Goal: Obtain resource: Download file/media

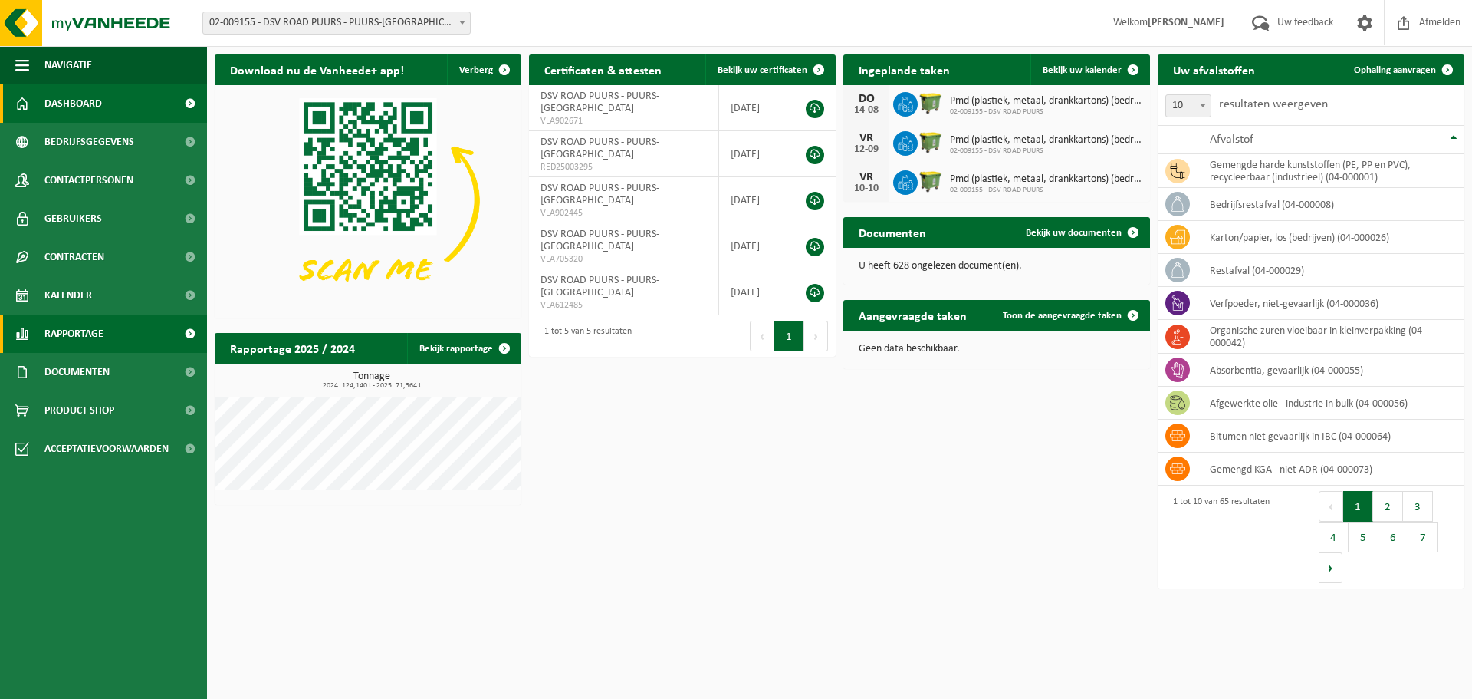
click at [66, 327] on span "Rapportage" at bounding box center [73, 333] width 59 height 38
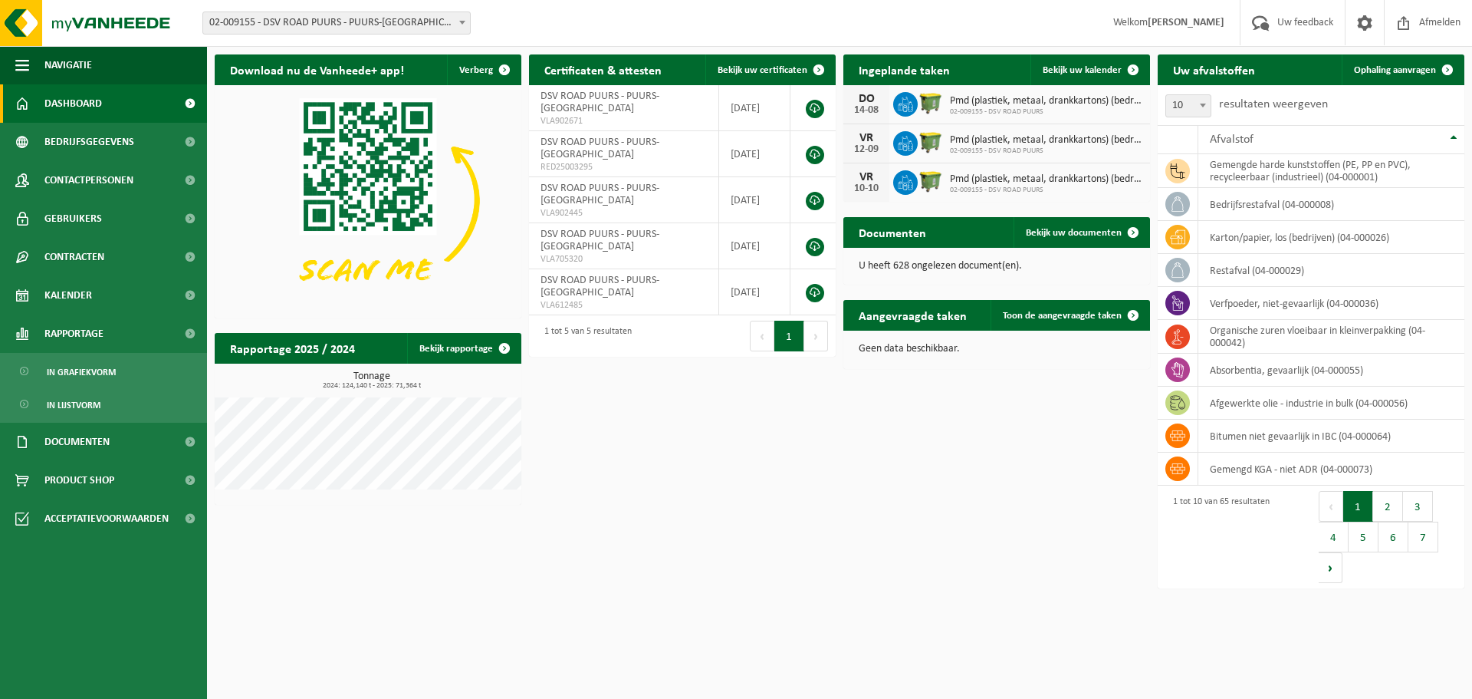
click at [335, 18] on span "02-009155 - DSV ROAD PUURS - PUURS-[GEOGRAPHIC_DATA]" at bounding box center [336, 22] width 267 height 21
click at [82, 405] on span "In lijstvorm" at bounding box center [74, 404] width 54 height 29
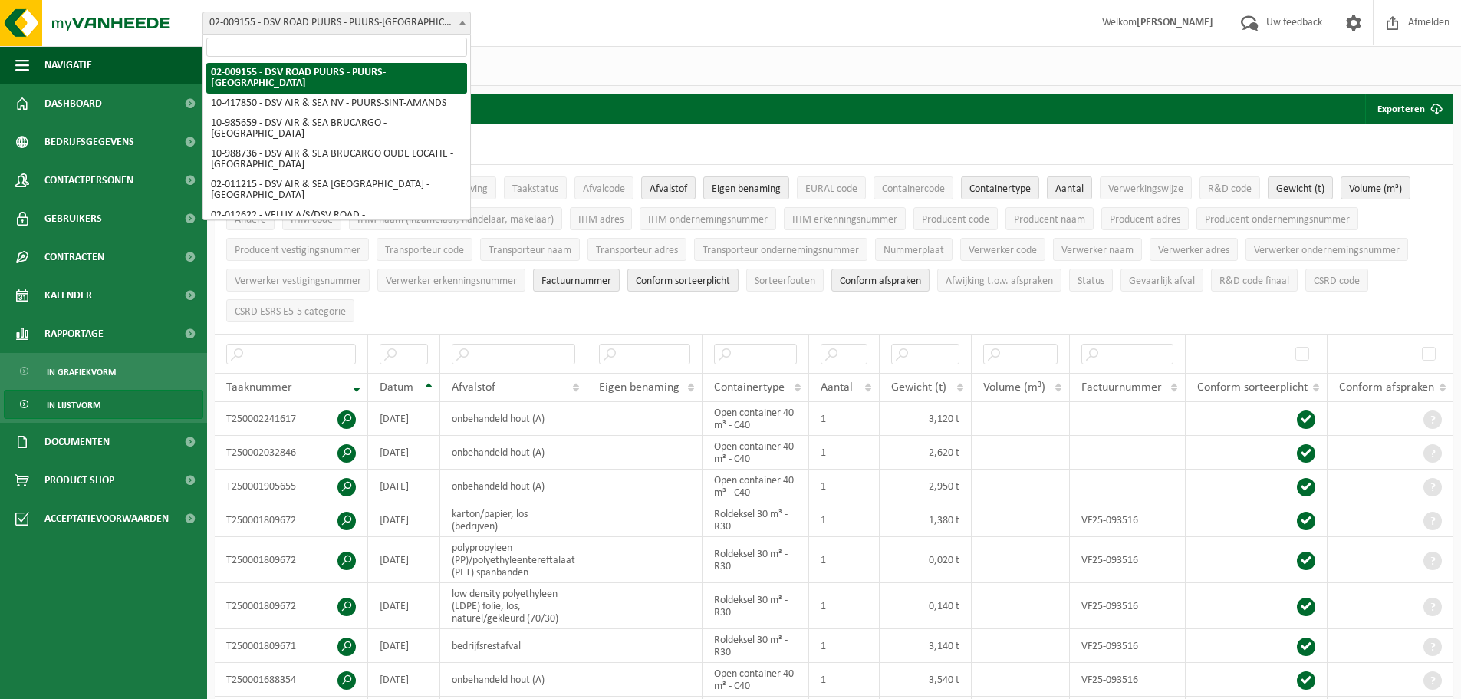
click at [313, 16] on span "02-009155 - DSV ROAD PUURS - PUURS-[GEOGRAPHIC_DATA]" at bounding box center [336, 22] width 267 height 21
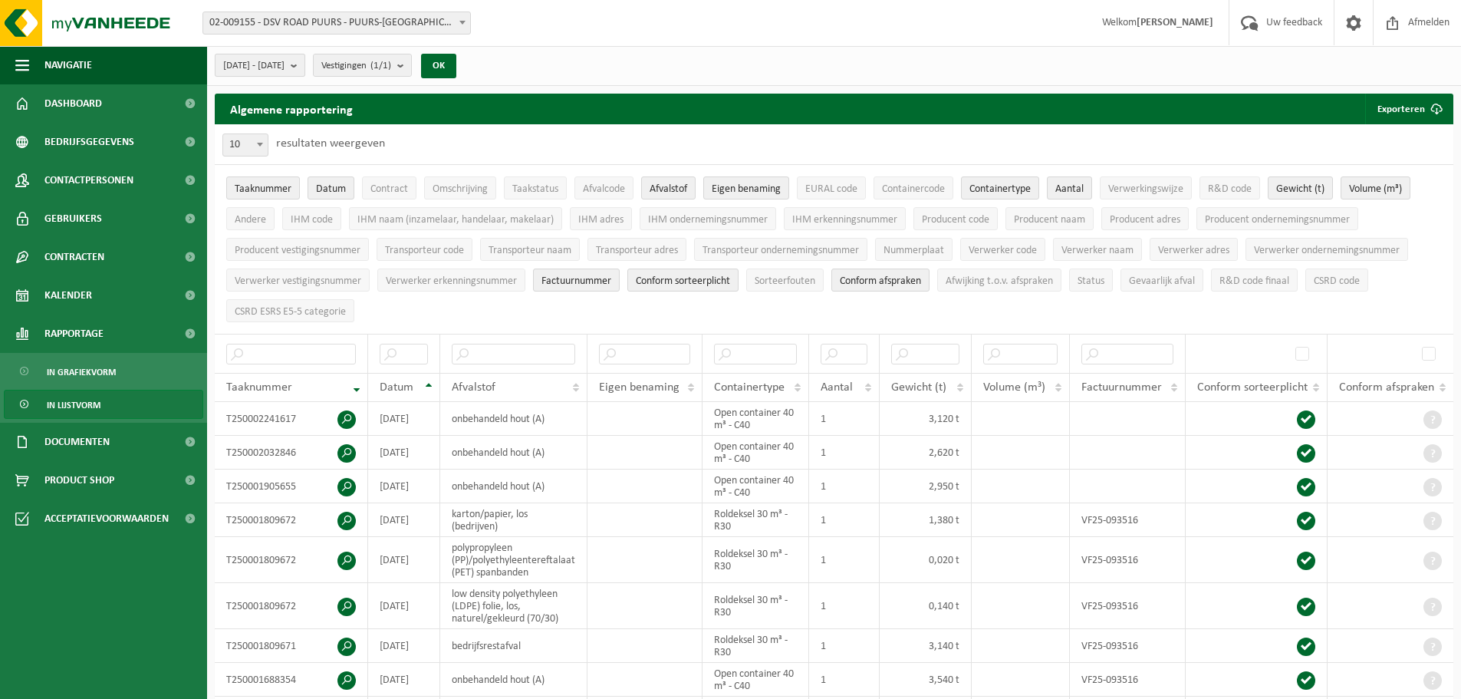
click at [285, 72] on span "2025-03-01 - 2025-08-11" at bounding box center [253, 65] width 61 height 23
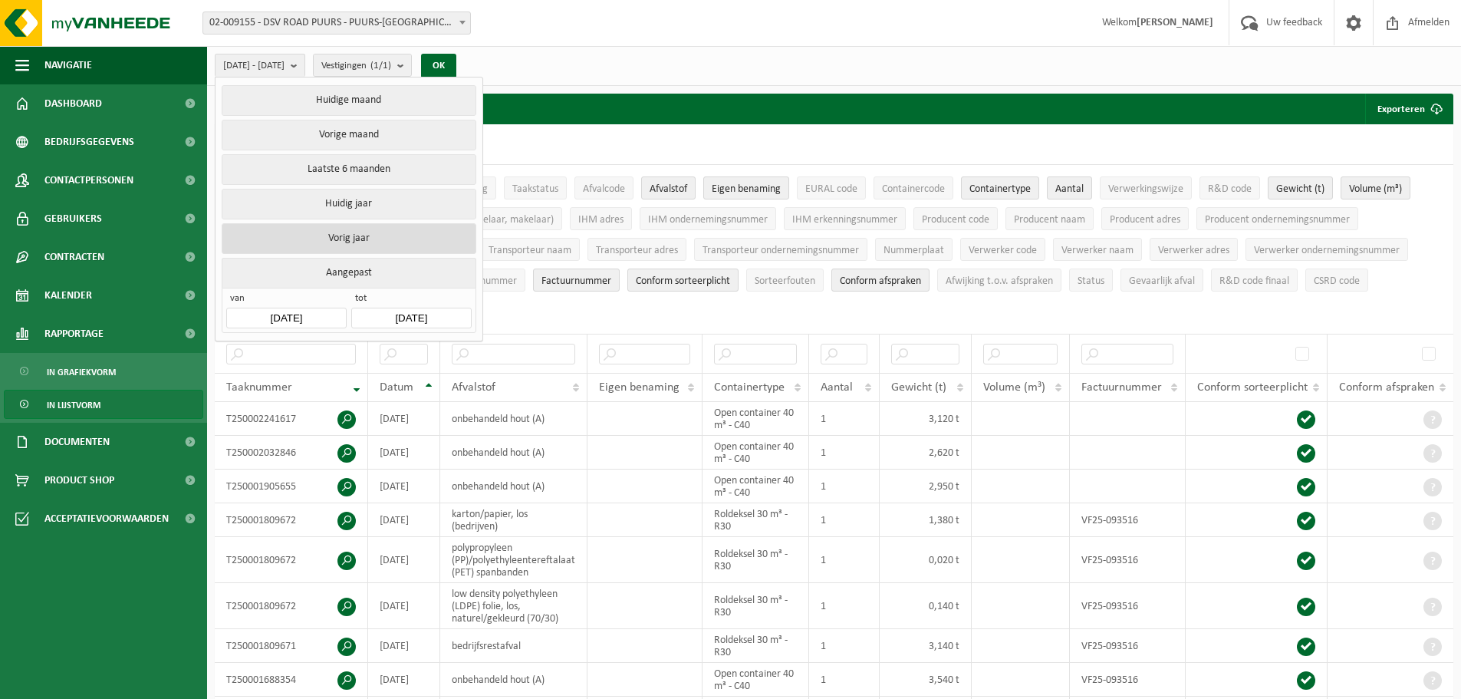
click at [281, 225] on button "Vorig jaar" at bounding box center [349, 238] width 254 height 31
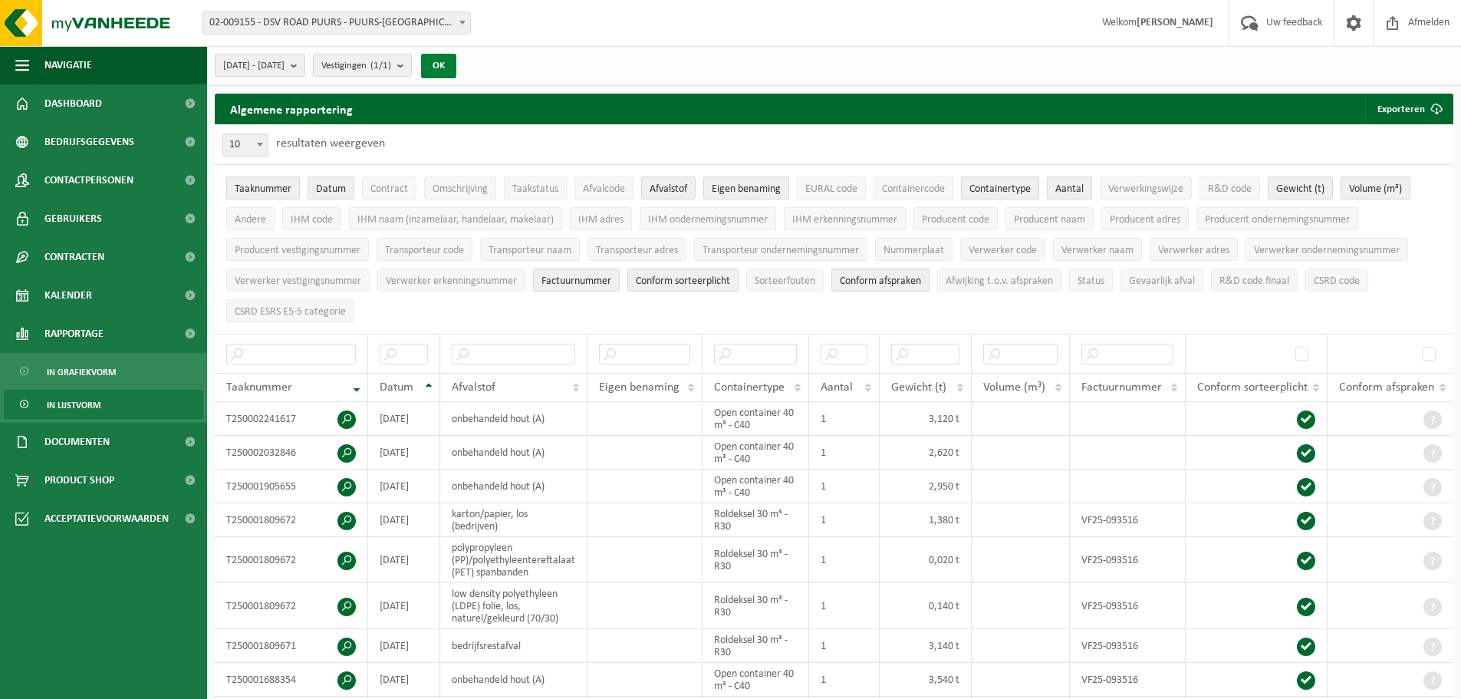
click at [456, 58] on button "OK" at bounding box center [438, 66] width 35 height 25
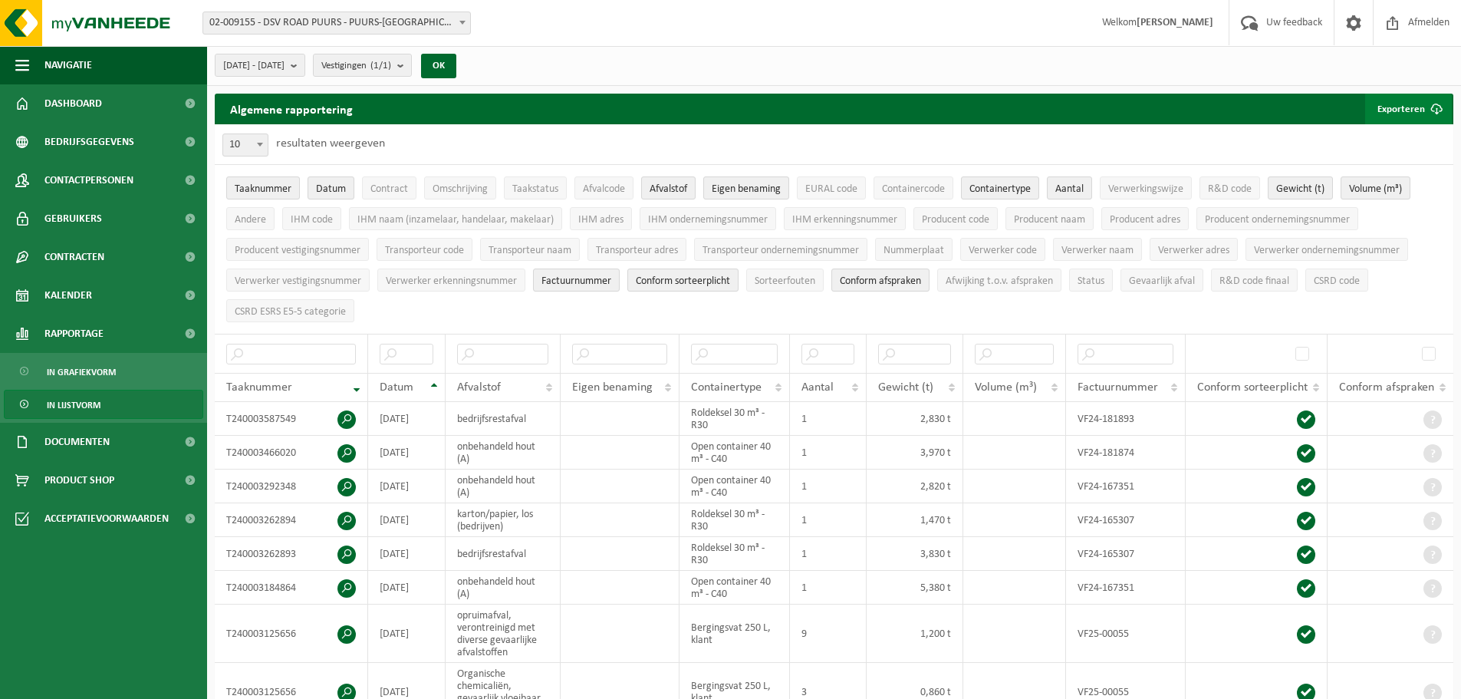
click at [1404, 101] on button "Exporteren" at bounding box center [1408, 109] width 87 height 31
click at [1378, 163] on link "Alle beschikbare kolommen" at bounding box center [1381, 170] width 139 height 31
